Goal: Transaction & Acquisition: Subscribe to service/newsletter

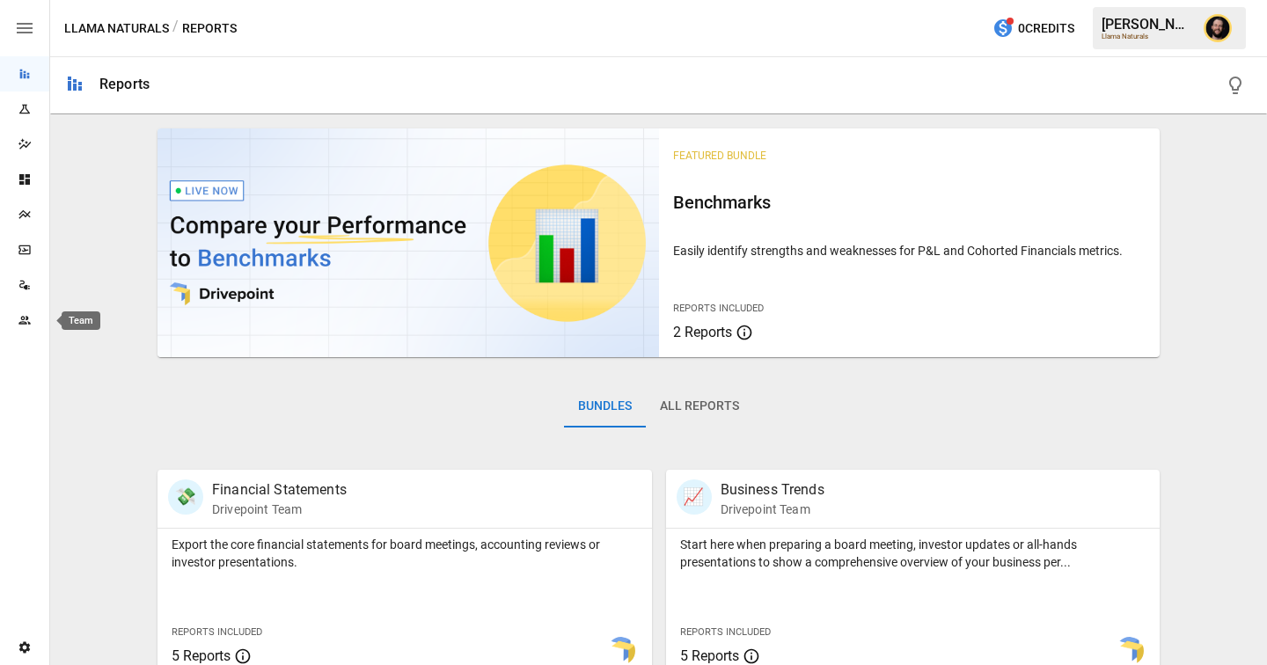
click at [33, 321] on div "Team" at bounding box center [24, 320] width 49 height 14
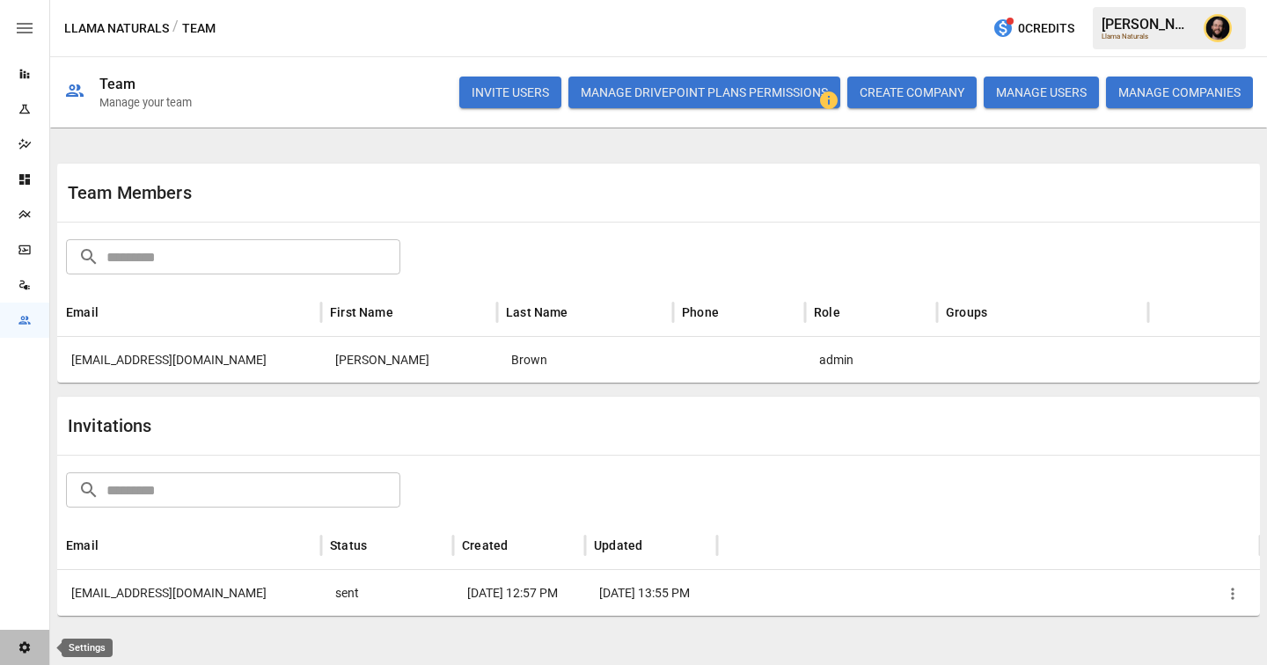
click at [25, 652] on icon "Settings" at bounding box center [24, 647] width 11 height 11
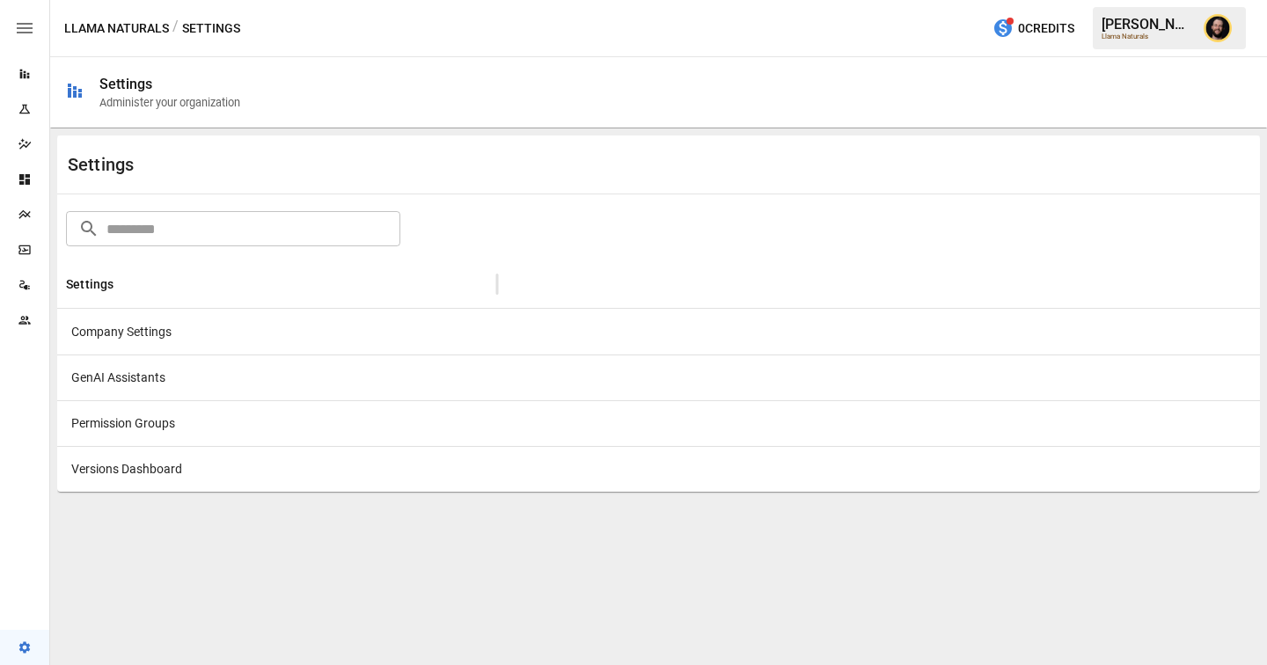
click at [287, 342] on div "Company Settings" at bounding box center [277, 332] width 440 height 46
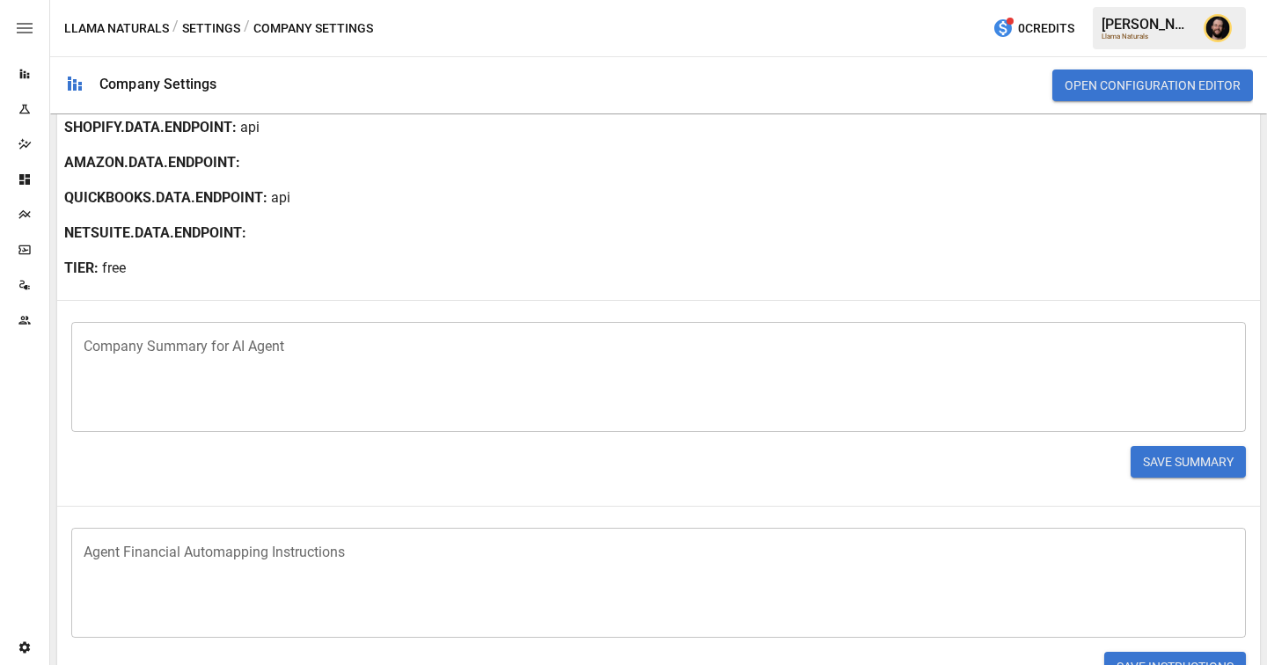
scroll to position [428, 0]
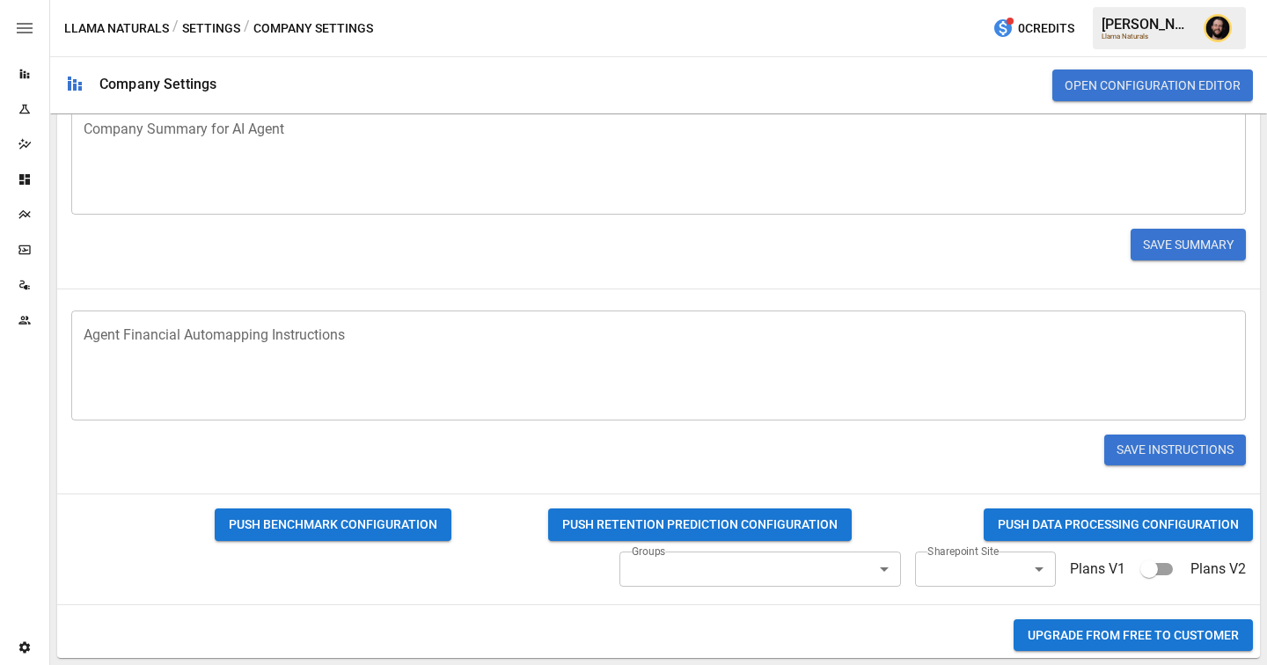
click at [1092, 635] on button "Upgrade from FREE to CUSTOMER" at bounding box center [1132, 635] width 239 height 33
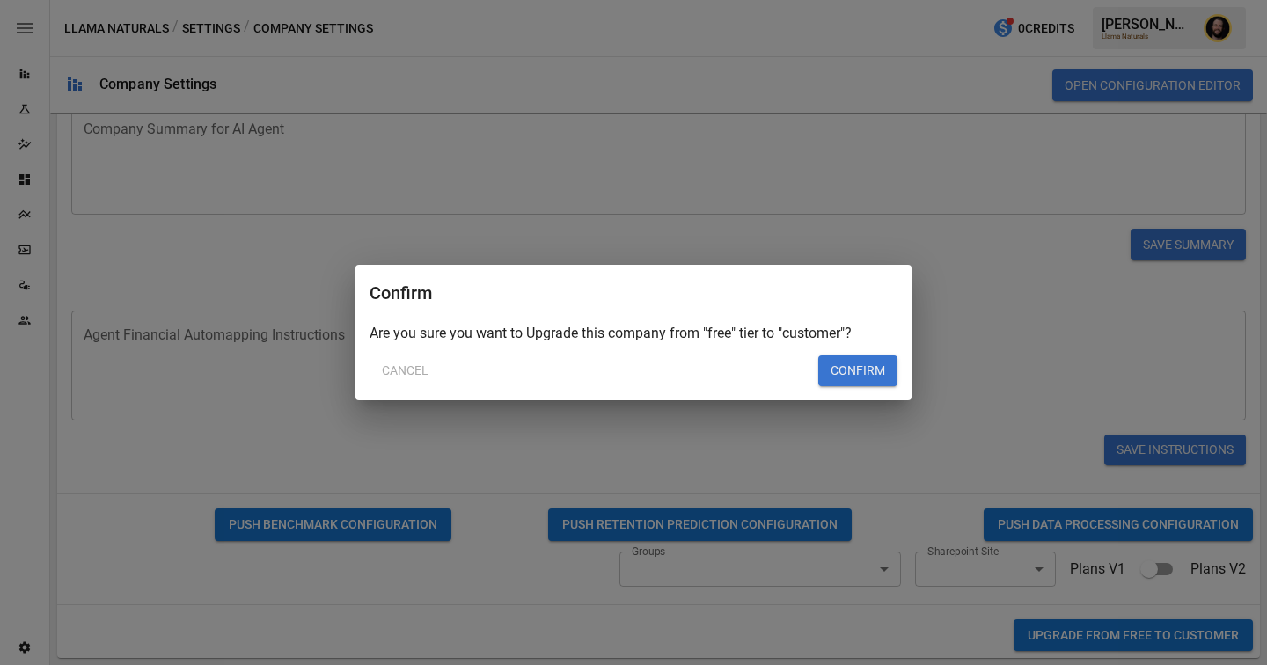
click at [876, 376] on button "Confirm" at bounding box center [857, 371] width 79 height 32
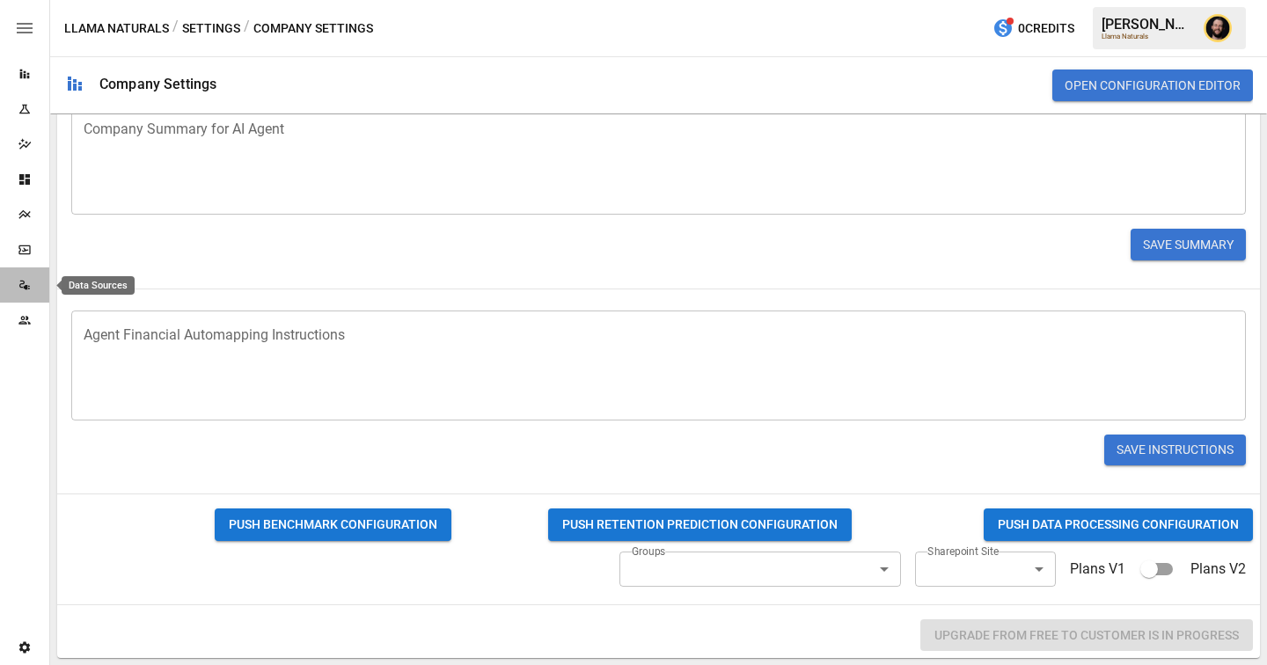
click at [22, 290] on icon "Data Sources" at bounding box center [25, 285] width 14 height 14
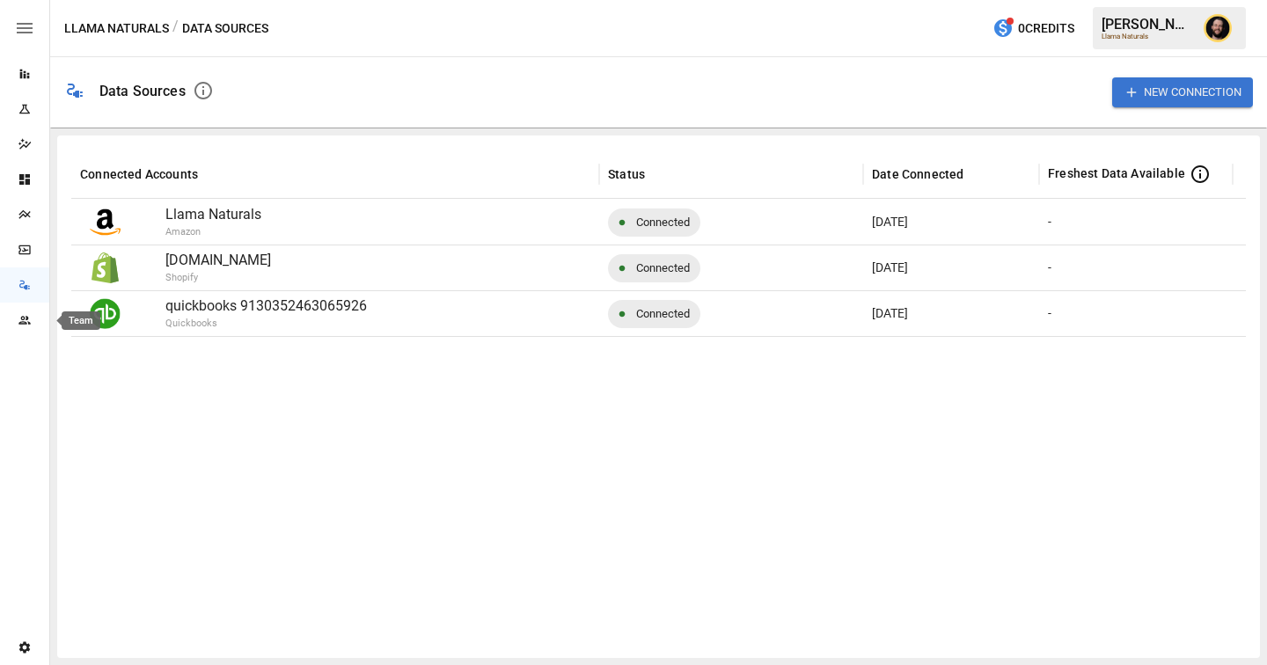
click at [26, 326] on icon "Team" at bounding box center [25, 320] width 14 height 14
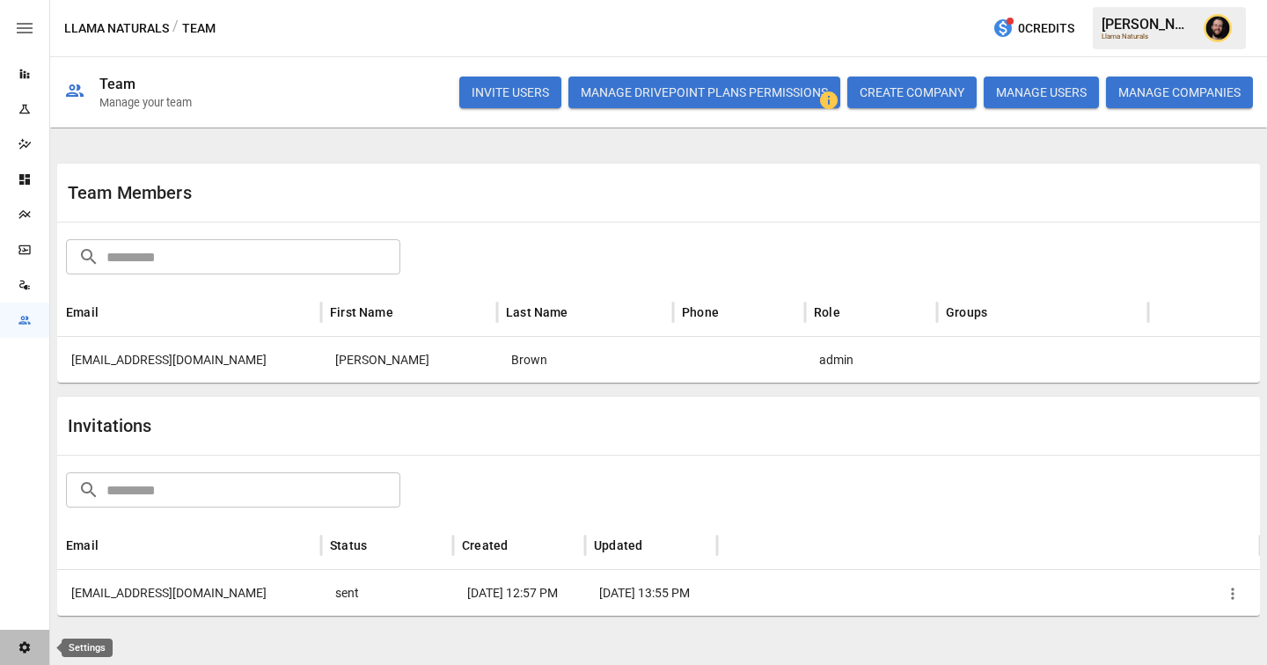
click at [31, 650] on icon "Settings" at bounding box center [25, 647] width 14 height 14
